Goal: Task Accomplishment & Management: Manage account settings

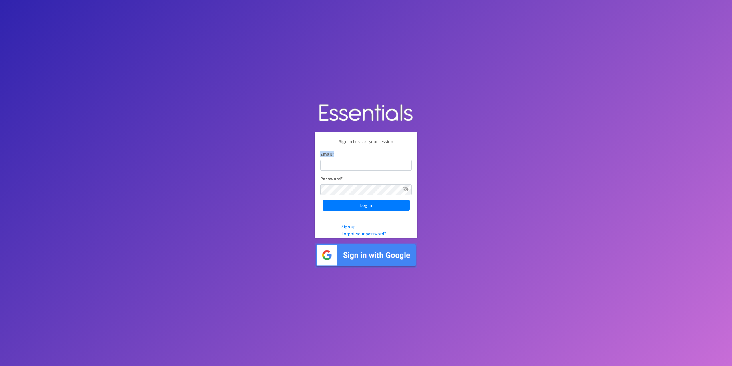
click at [348, 164] on div "Email *" at bounding box center [365, 160] width 91 height 20
click at [348, 164] on input "Email *" at bounding box center [365, 164] width 91 height 11
type input "projectempowher@jloc.org"
click at [322, 199] on input "Log in" at bounding box center [365, 204] width 87 height 11
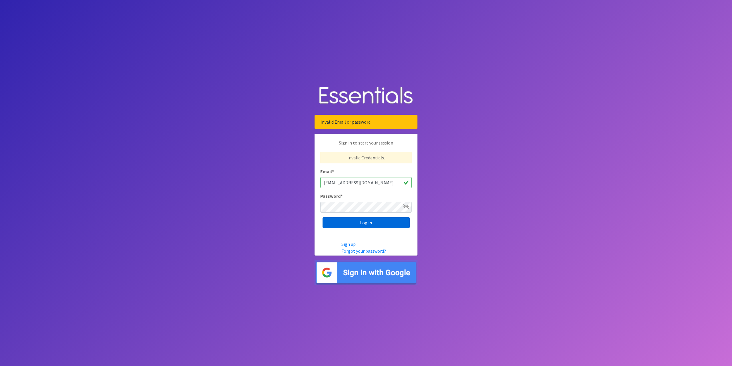
click at [345, 225] on input "Log in" at bounding box center [365, 222] width 87 height 11
drag, startPoint x: 338, startPoint y: 182, endPoint x: 285, endPoint y: 184, distance: 52.9
click at [280, 188] on body "Invalid Email or password. Sign in to start your session Invalid Credentials. E…" at bounding box center [366, 183] width 732 height 366
type input "[EMAIL_ADDRESS][DOMAIN_NAME]"
click at [322, 217] on input "Log in" at bounding box center [365, 222] width 87 height 11
